Goal: Task Accomplishment & Management: Use online tool/utility

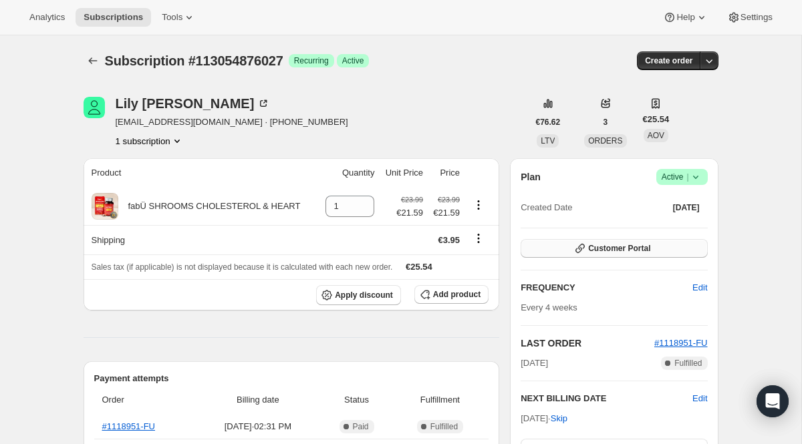
click at [656, 251] on button "Customer Portal" at bounding box center [614, 248] width 186 height 19
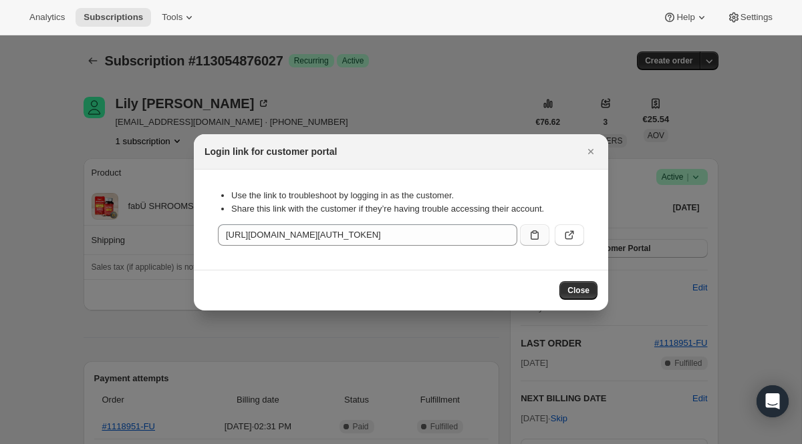
click at [525, 229] on button ":rc0:" at bounding box center [534, 235] width 29 height 21
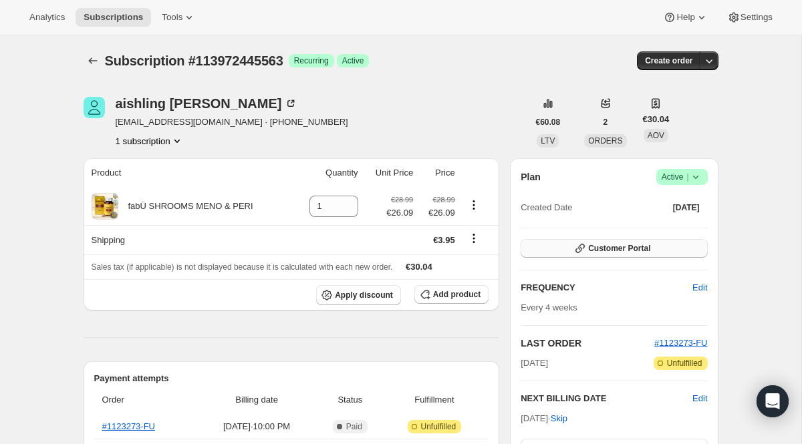
click at [626, 249] on span "Customer Portal" at bounding box center [619, 248] width 62 height 11
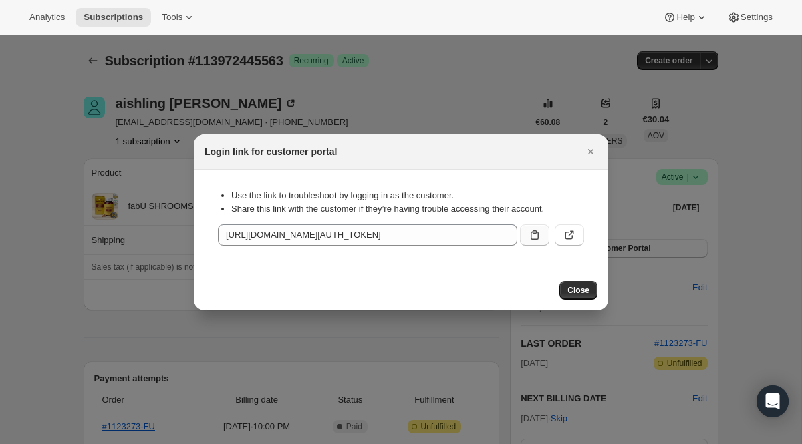
click at [528, 235] on icon ":rc0:" at bounding box center [534, 235] width 13 height 13
